Goal: Information Seeking & Learning: Learn about a topic

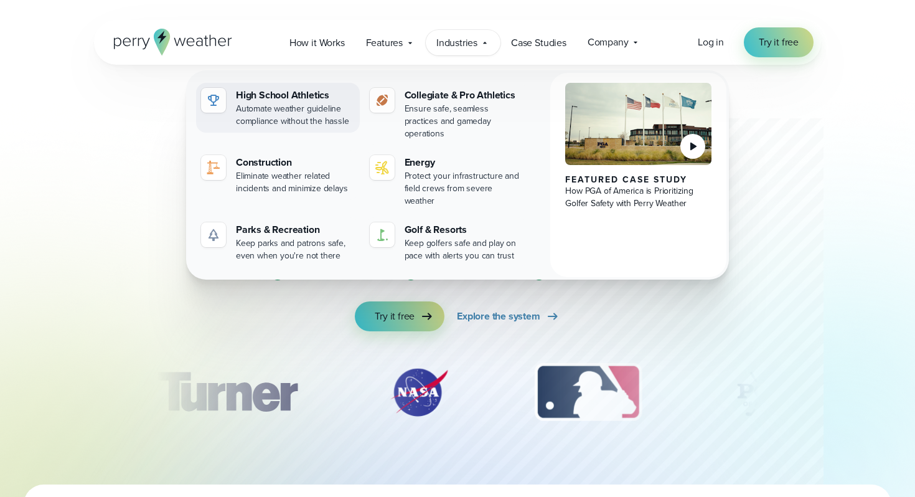
click at [310, 106] on div "Automate weather guideline compliance without the hassle" at bounding box center [295, 115] width 119 height 25
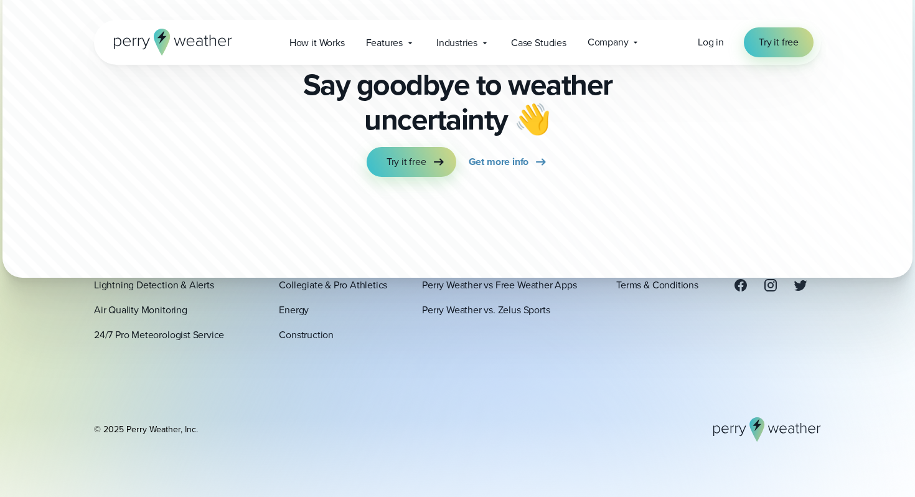
scroll to position [7144, 0]
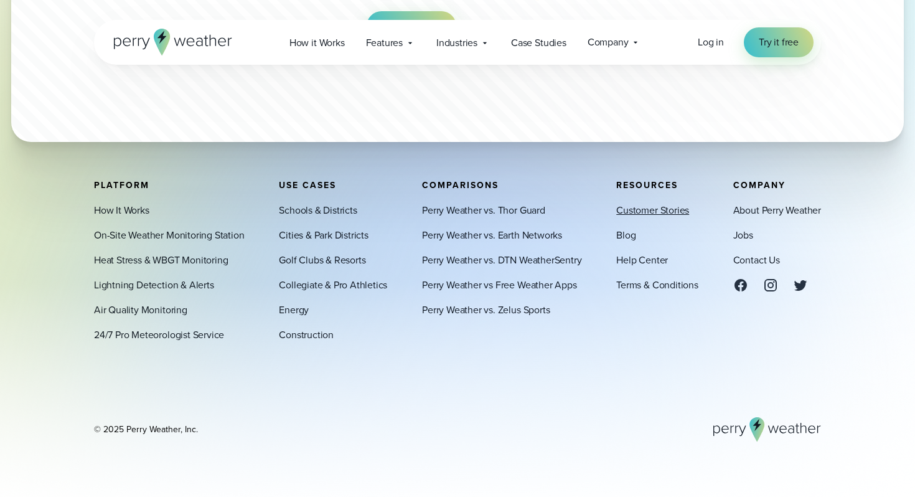
click at [630, 210] on link "Customer Stories" at bounding box center [652, 210] width 73 height 15
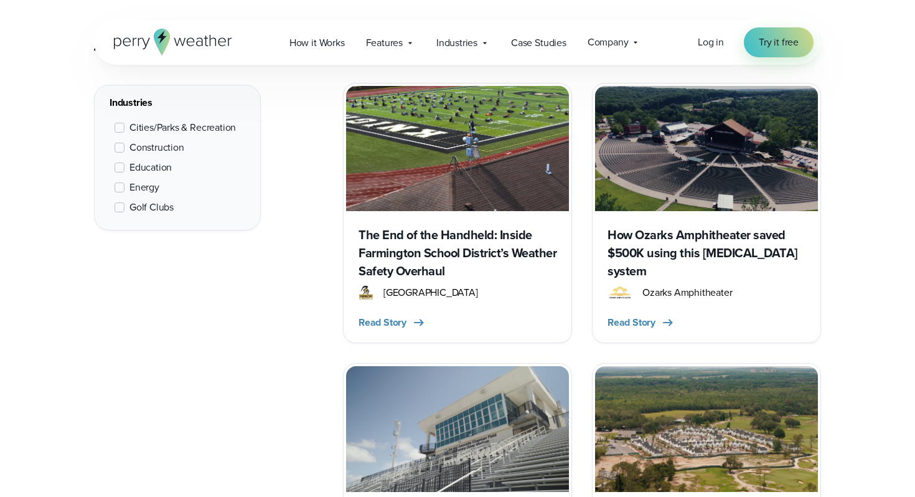
scroll to position [532, 0]
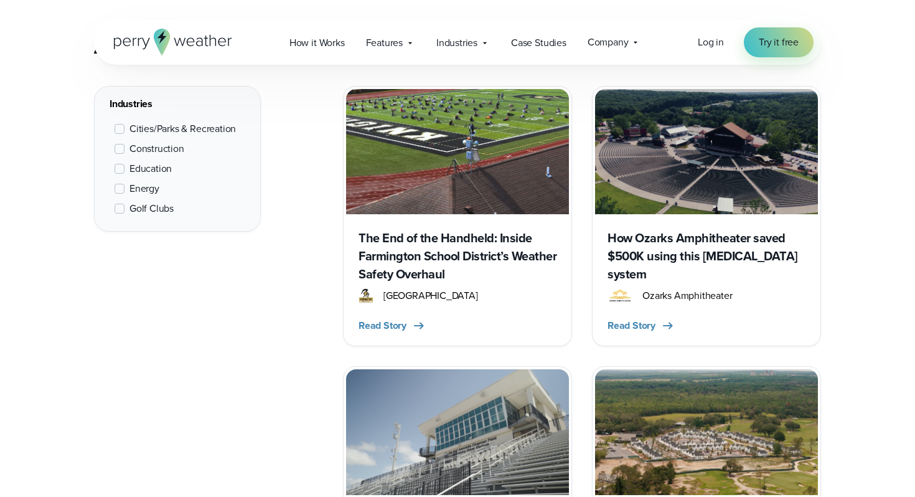
click at [411, 241] on h3 "The End of the Handheld: Inside Farmington School District’s Weather Safety Ove…" at bounding box center [458, 256] width 198 height 54
